Goal: Information Seeking & Learning: Learn about a topic

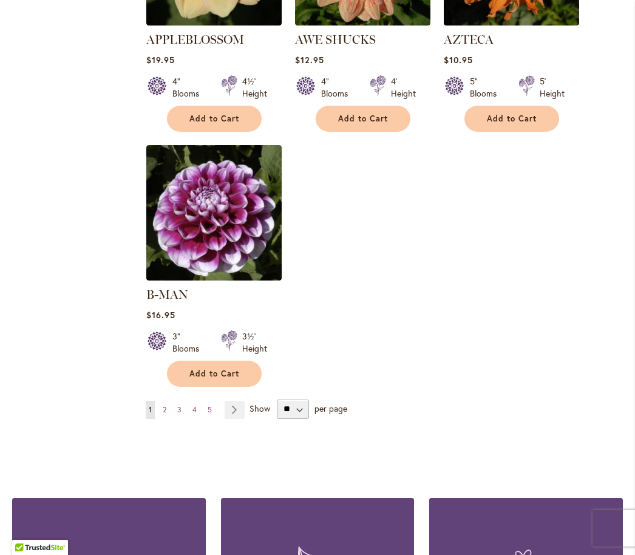
scroll to position [1508, 0]
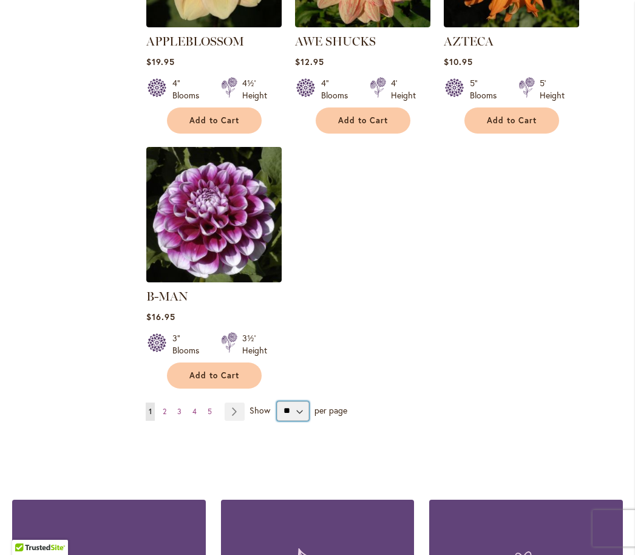
click at [298, 414] on select "** ** ** **" at bounding box center [293, 410] width 32 height 19
select select "**"
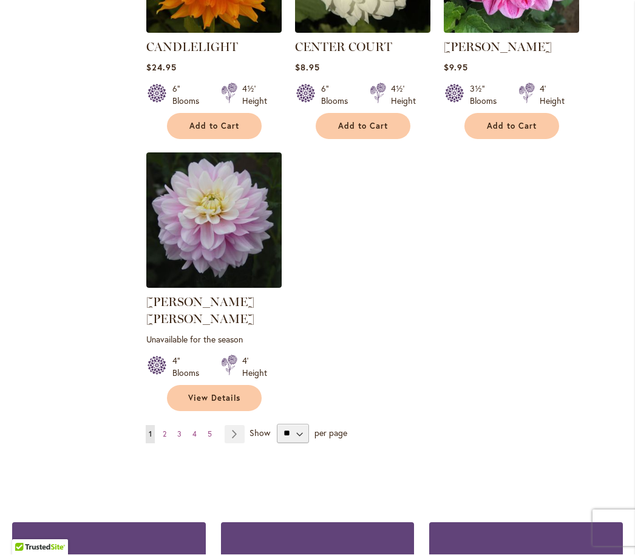
scroll to position [5624, 0]
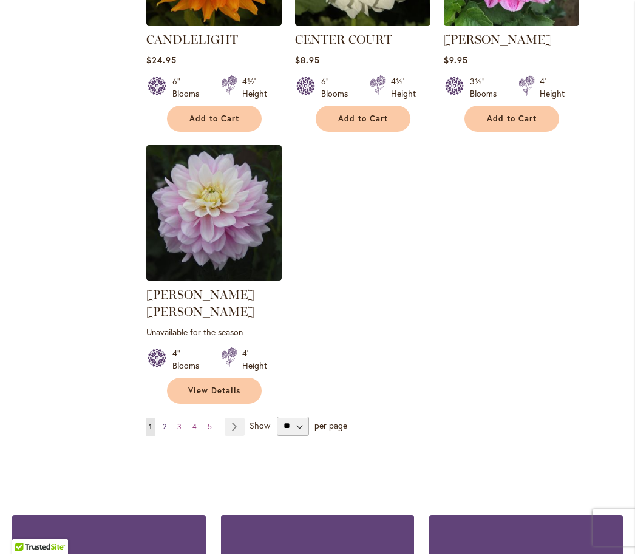
click at [167, 418] on link "Page 2" at bounding box center [165, 427] width 10 height 18
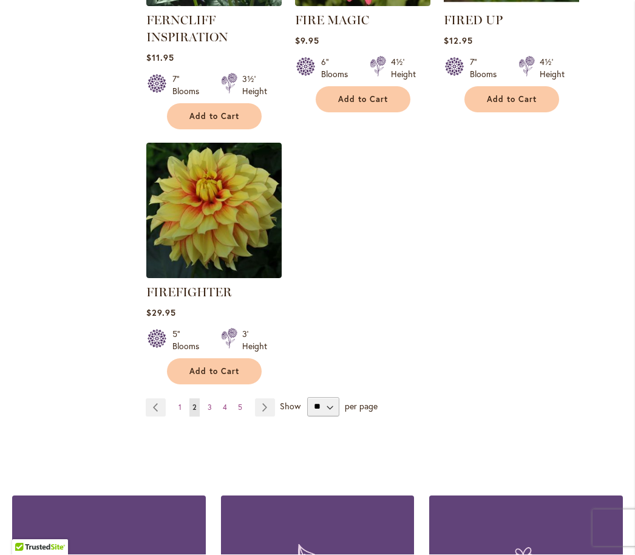
scroll to position [5747, 0]
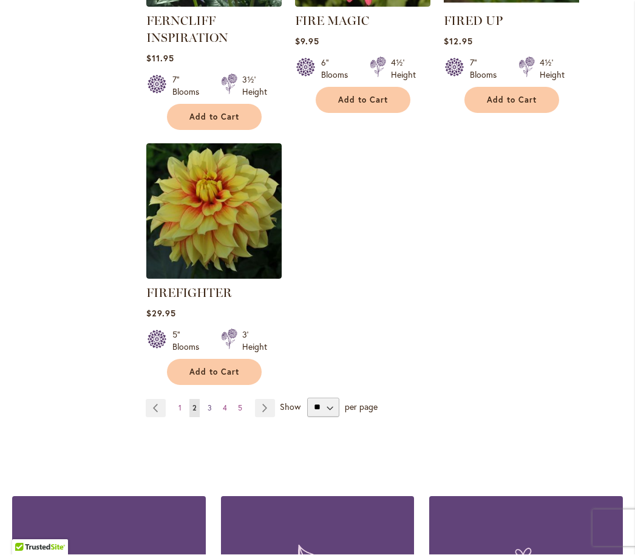
click at [214, 400] on link "Page 3" at bounding box center [210, 409] width 10 height 18
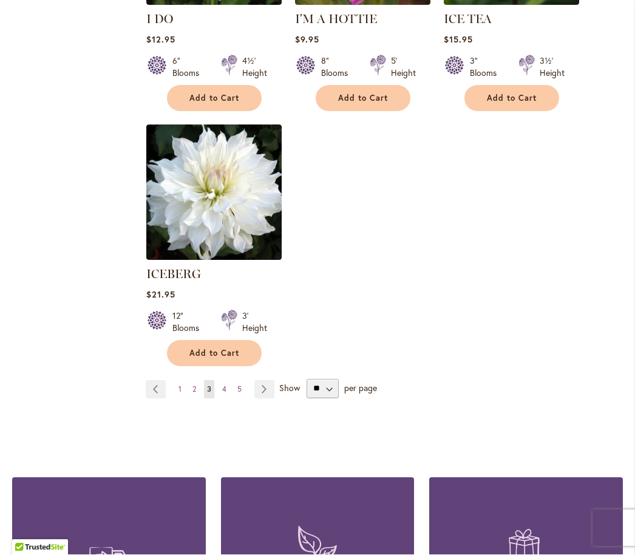
scroll to position [5795, 0]
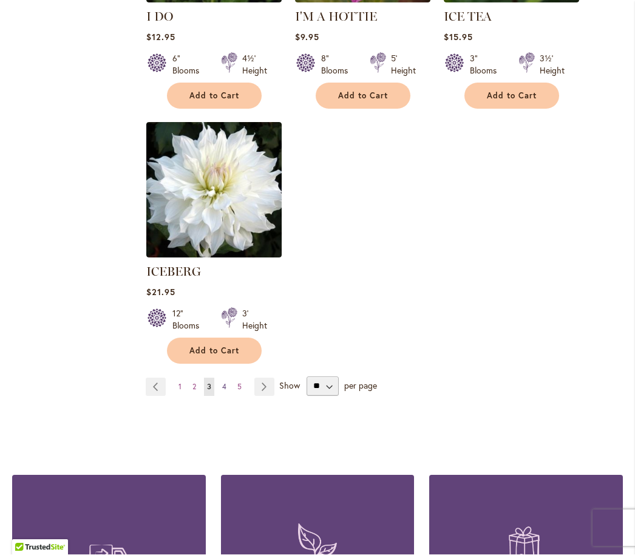
click at [221, 378] on link "Page 4" at bounding box center [224, 387] width 10 height 18
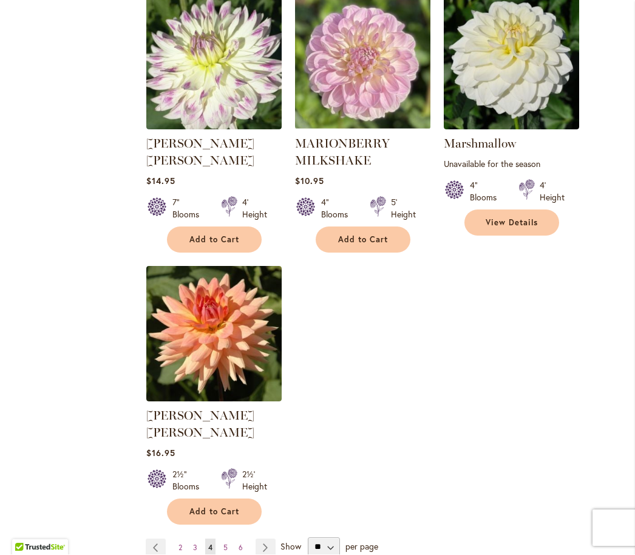
scroll to position [5586, 0]
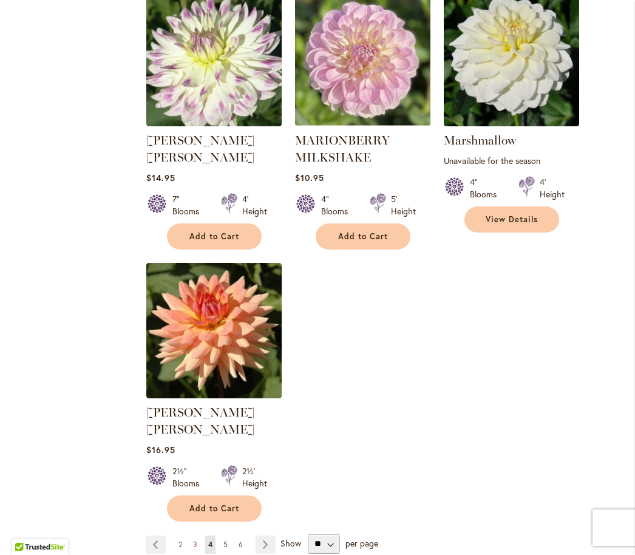
click at [230, 536] on link "Page 5" at bounding box center [225, 545] width 10 height 18
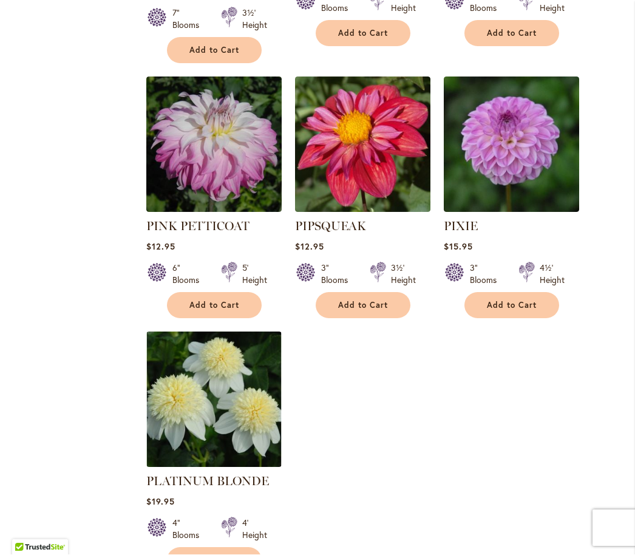
scroll to position [5542, 0]
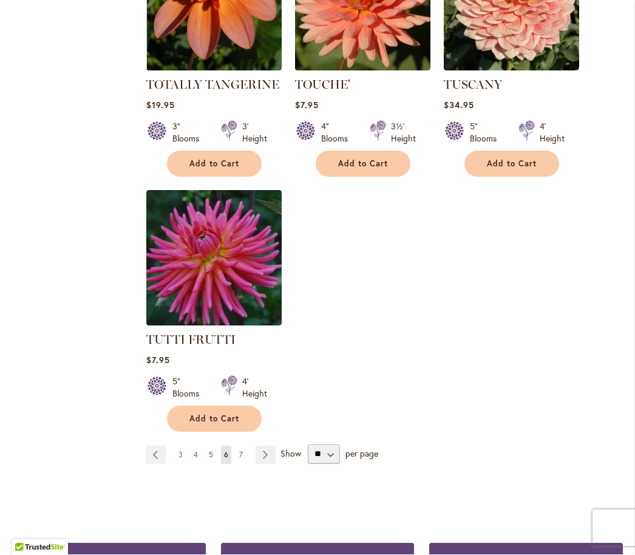
scroll to position [5596, 0]
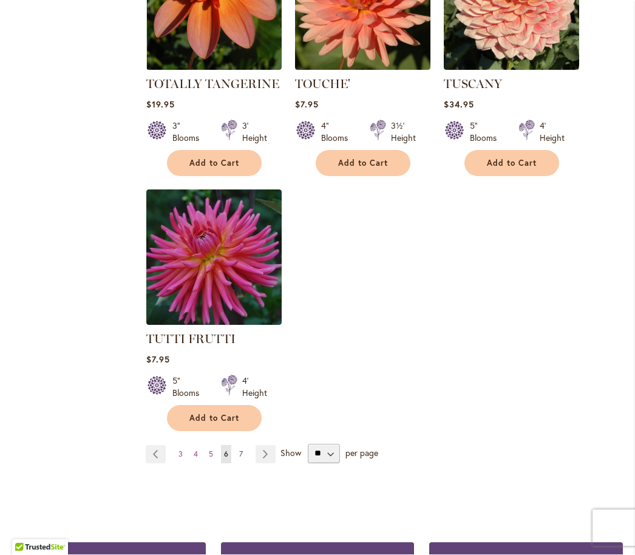
click at [245, 446] on link "Page 7" at bounding box center [241, 455] width 10 height 18
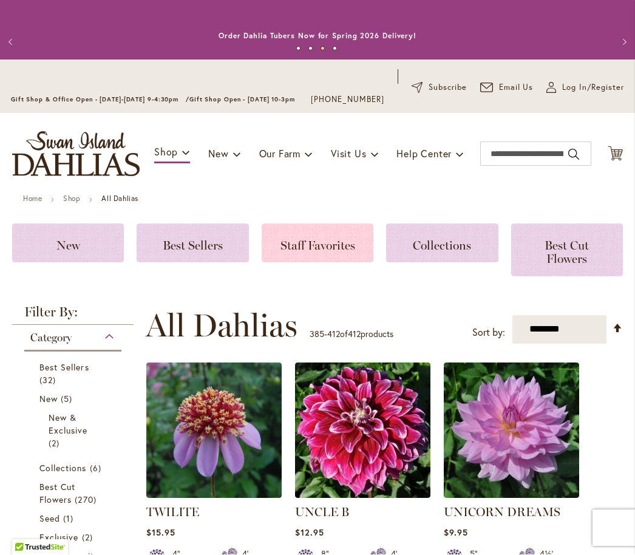
click at [334, 252] on span "Staff Favorites" at bounding box center [318, 246] width 75 height 15
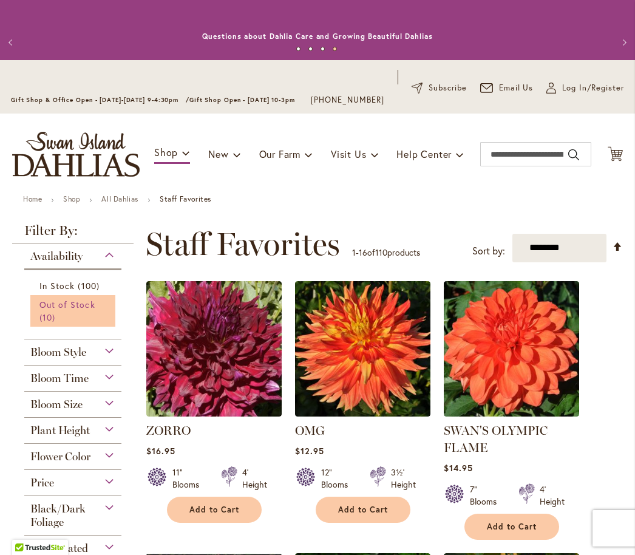
click at [62, 323] on link "Out of Stock 10 items" at bounding box center [74, 311] width 70 height 26
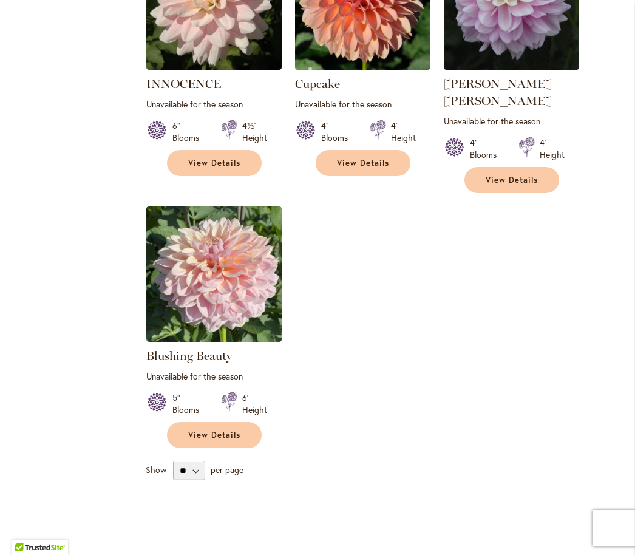
scroll to position [917, 0]
